Goal: Transaction & Acquisition: Purchase product/service

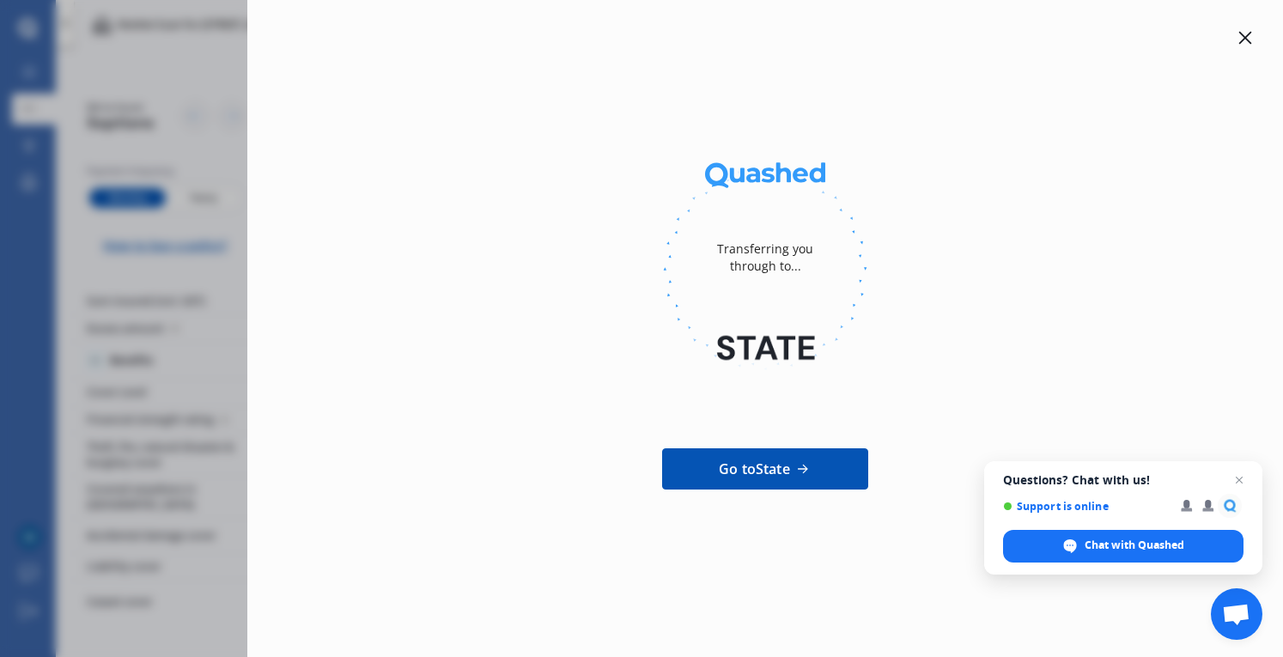
click at [767, 473] on span "Go to State" at bounding box center [754, 469] width 71 height 21
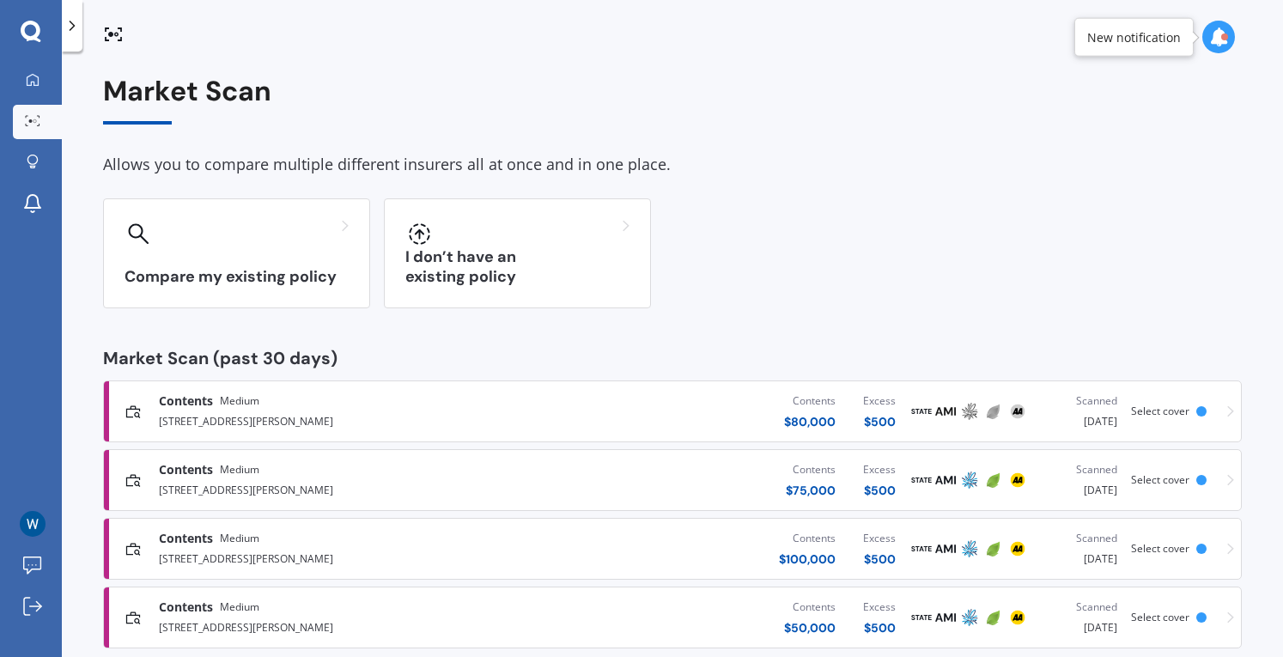
scroll to position [29, 0]
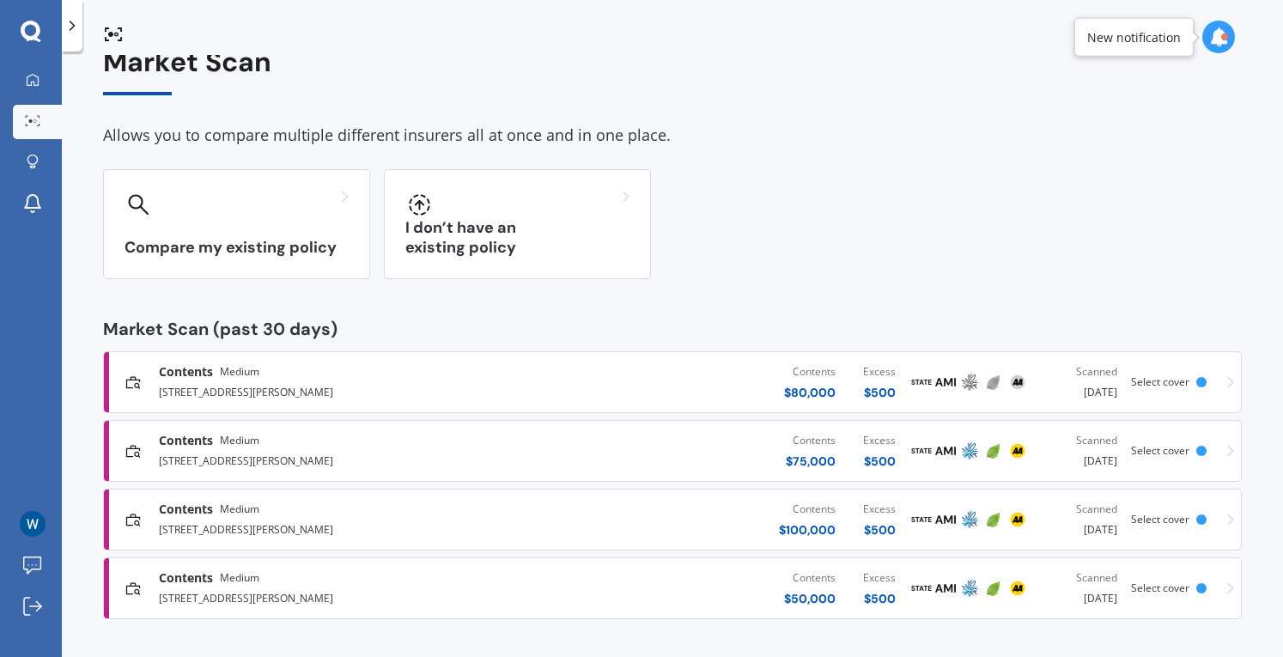
click at [415, 384] on div "[STREET_ADDRESS][PERSON_NAME]" at bounding box center [338, 390] width 358 height 21
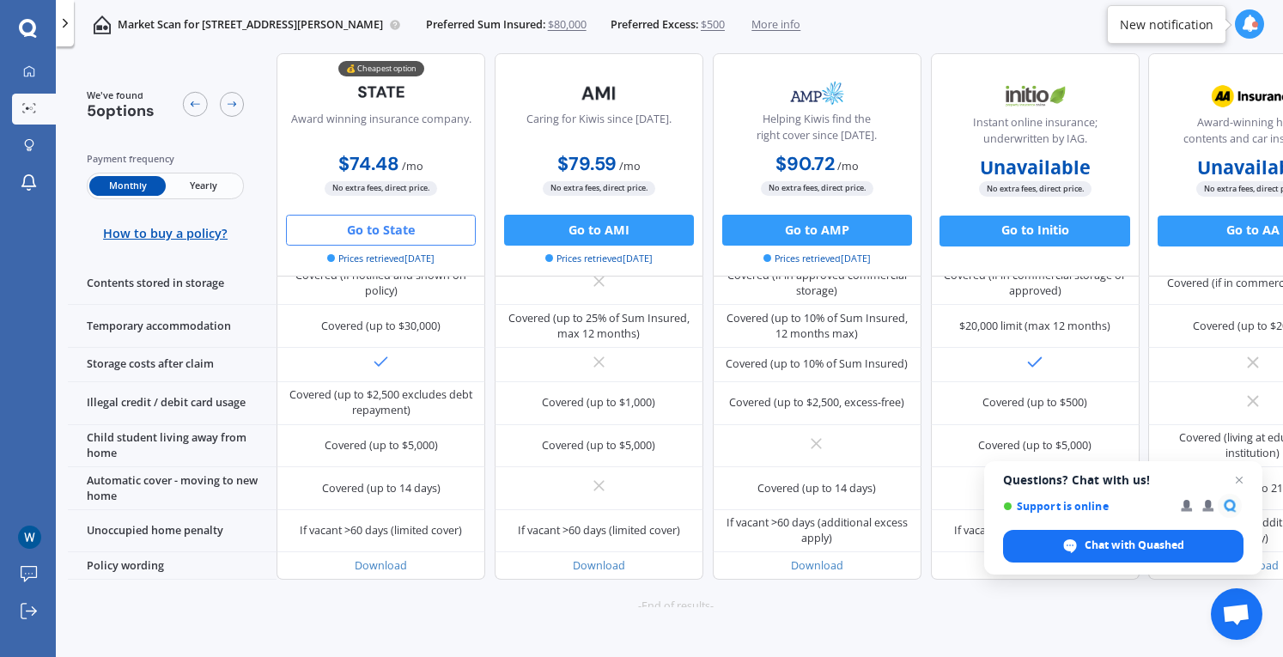
scroll to position [1089, 0]
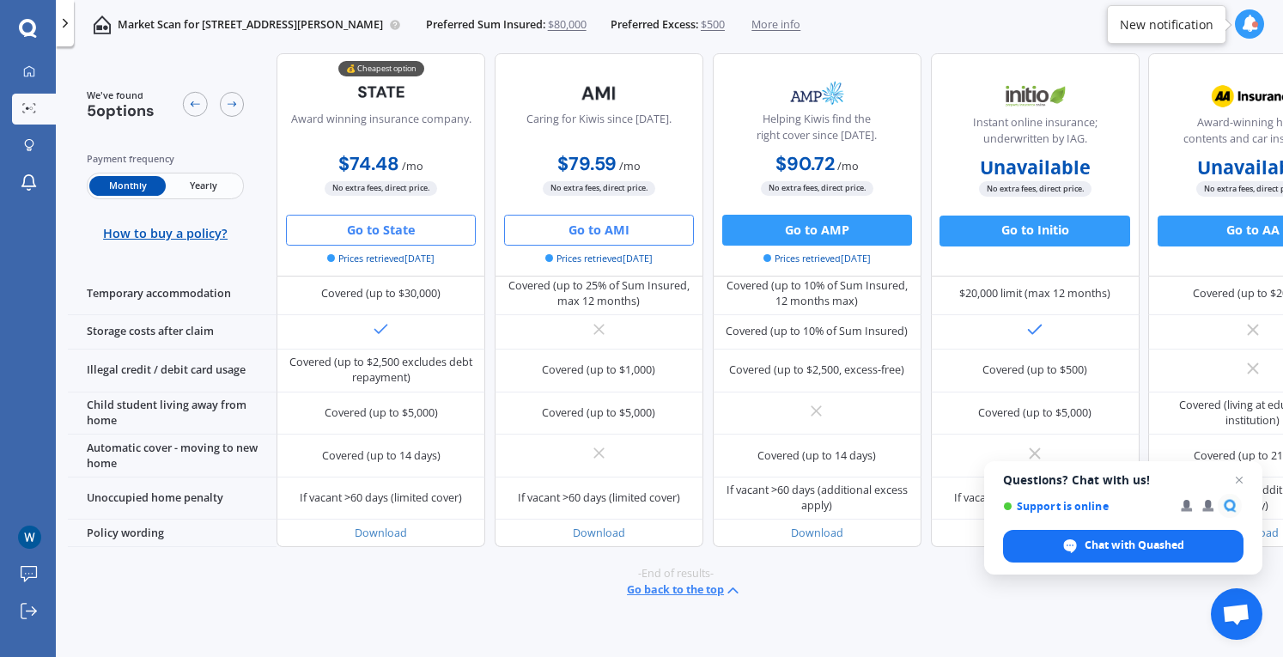
click at [585, 221] on button "Go to AMI" at bounding box center [599, 229] width 190 height 31
